Goal: Task Accomplishment & Management: Manage account settings

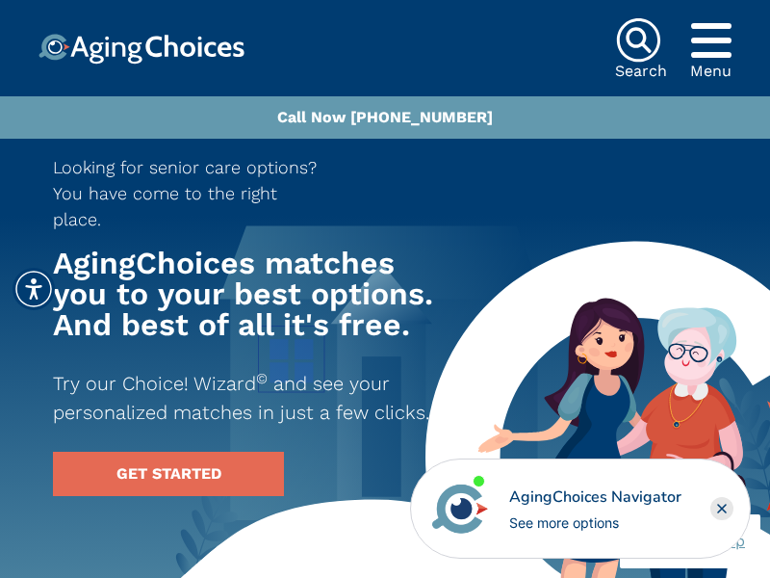
scroll to position [6444, 0]
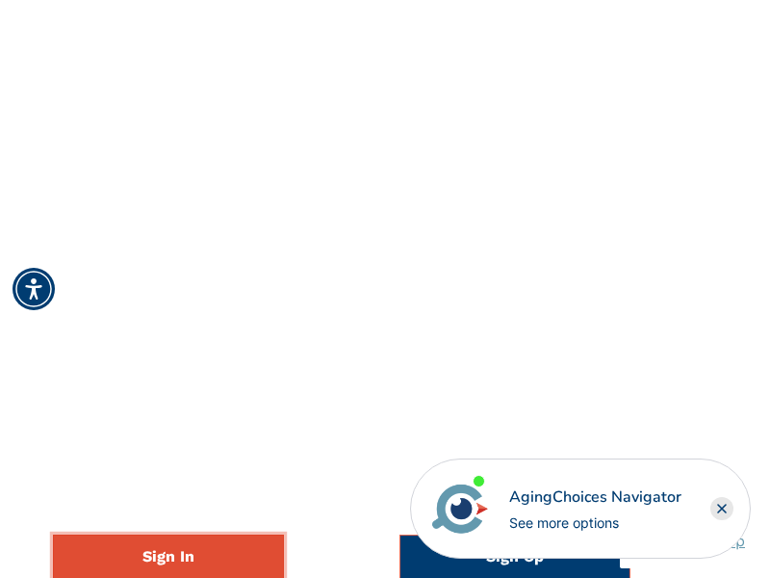
click at [169, 556] on link "Sign In" at bounding box center [168, 556] width 231 height 44
